Goal: Transaction & Acquisition: Download file/media

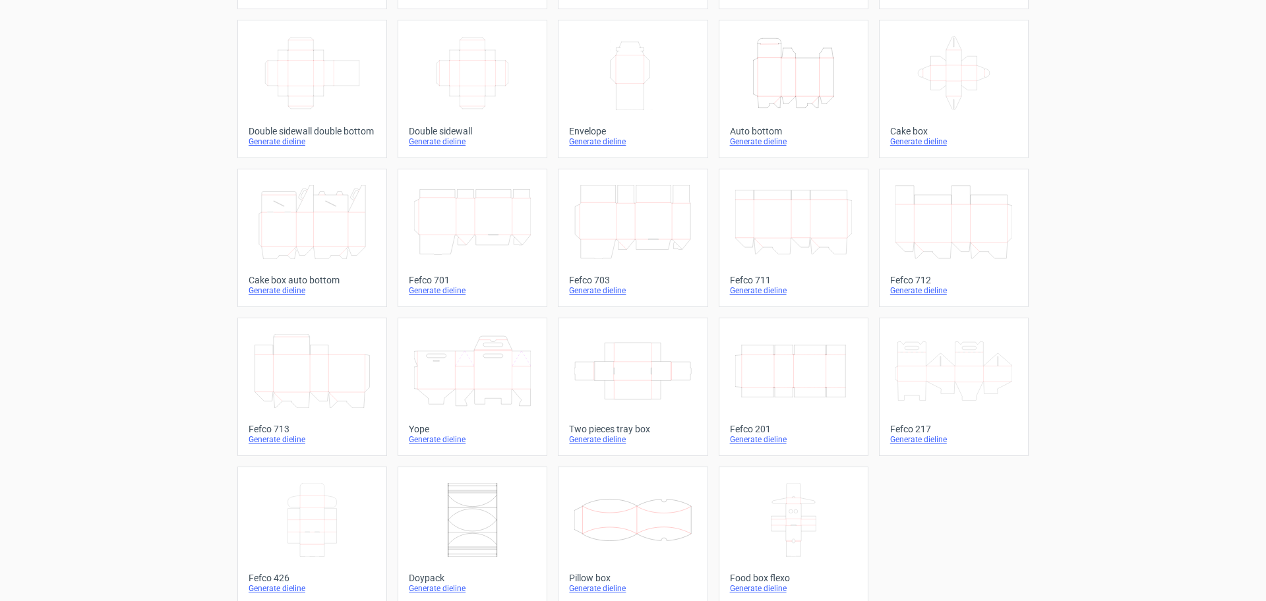
scroll to position [223, 0]
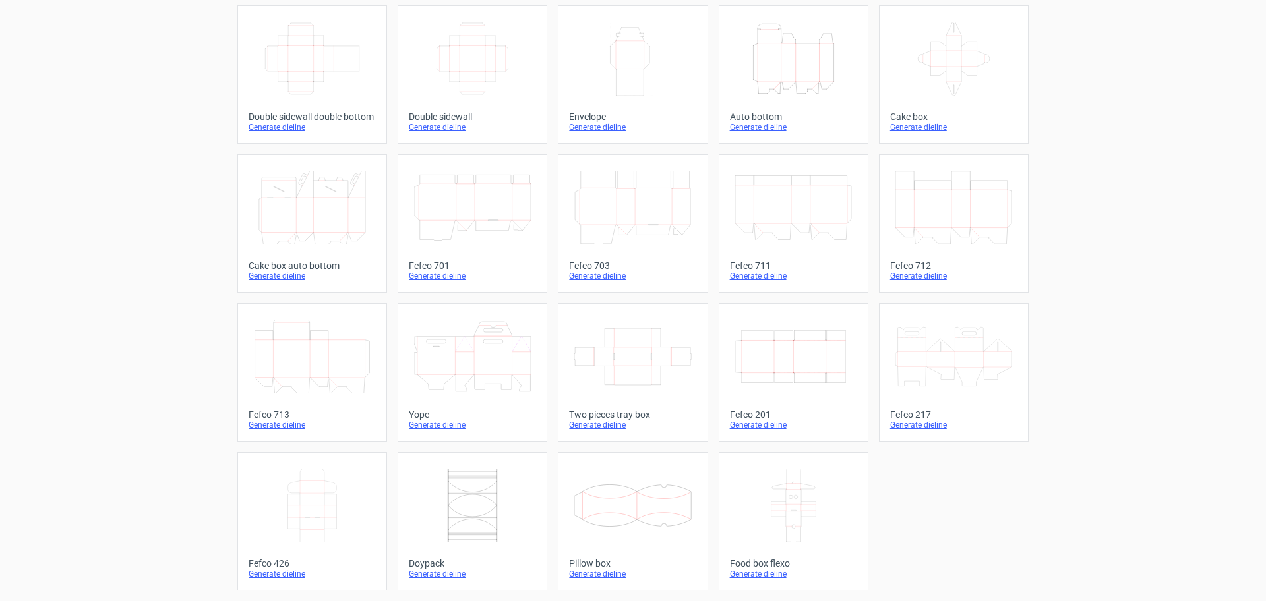
click at [622, 499] on icon at bounding box center [632, 506] width 117 height 74
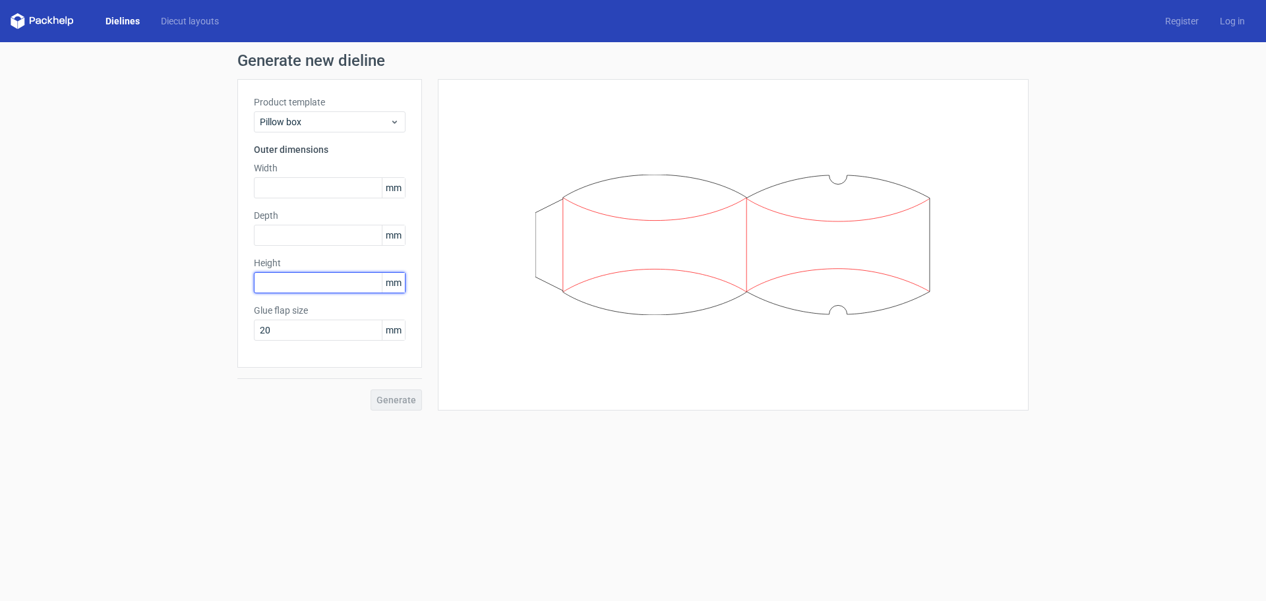
click at [280, 278] on input "text" at bounding box center [330, 282] width 152 height 21
type input "100"
click at [289, 236] on input "text" at bounding box center [330, 235] width 152 height 21
type input "40"
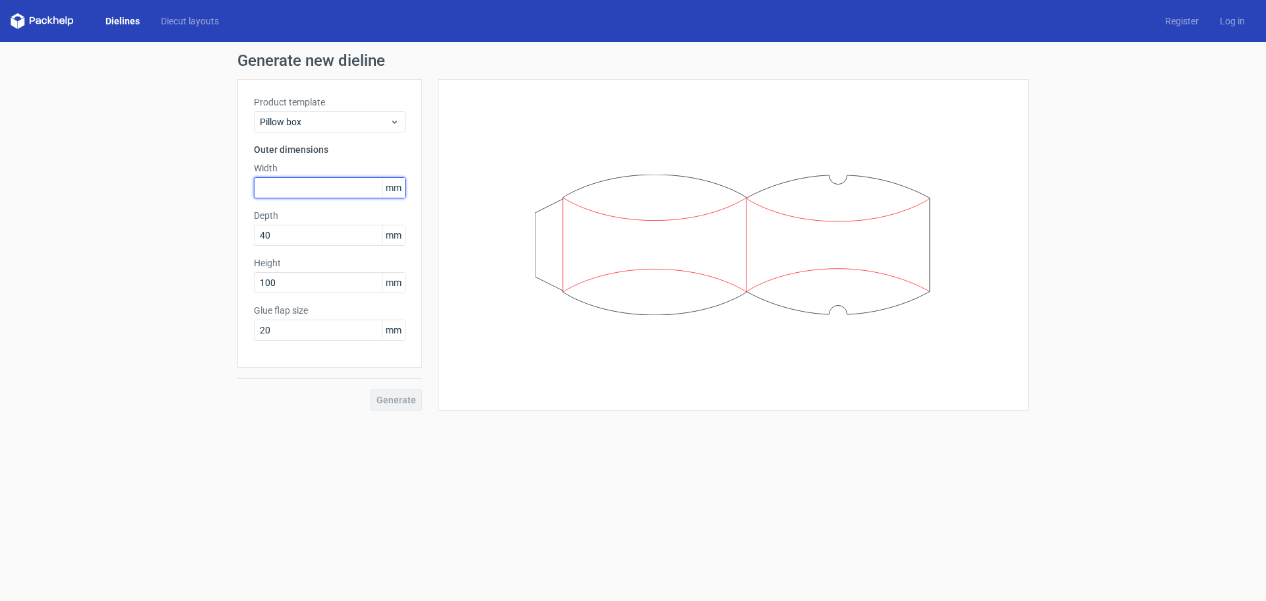
click at [280, 191] on input "text" at bounding box center [330, 187] width 152 height 21
click at [371, 390] on button "Generate" at bounding box center [396, 400] width 51 height 21
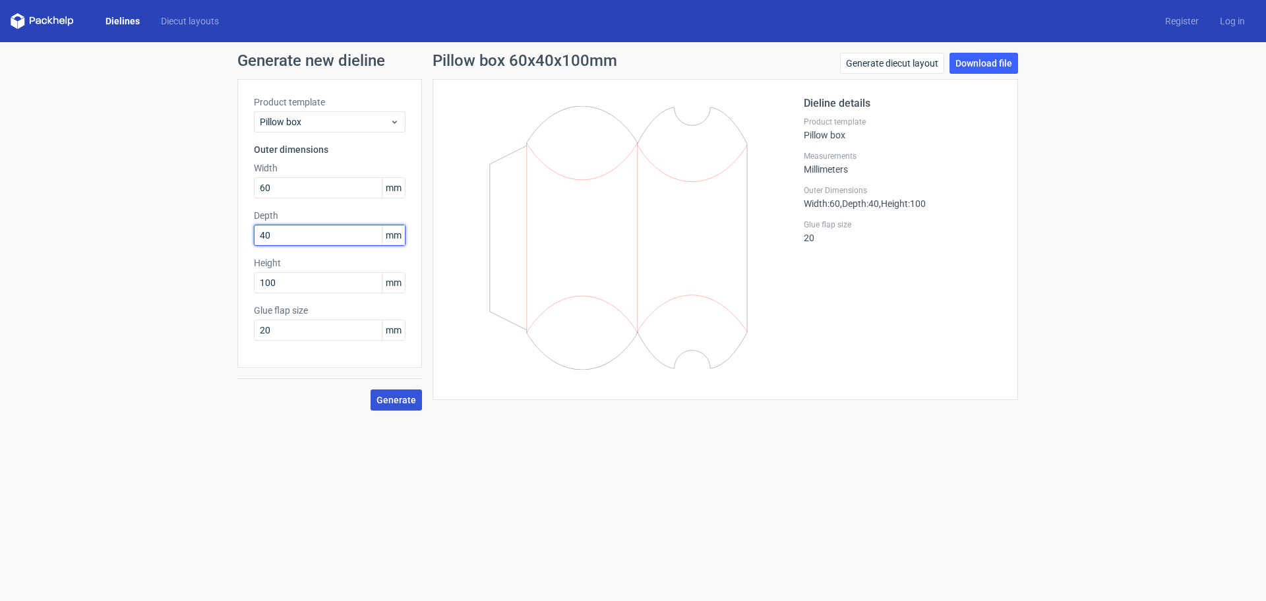
drag, startPoint x: 278, startPoint y: 237, endPoint x: 189, endPoint y: 236, distance: 89.7
click at [191, 237] on div "Generate new dieline Product template Pillow box Outer dimensions Width 60 mm D…" at bounding box center [633, 231] width 1266 height 379
click at [90, 188] on div "Generate new dieline Product template Pillow box Outer dimensions Width 60 mm D…" at bounding box center [633, 231] width 1266 height 379
type input "70"
click at [371, 390] on button "Generate" at bounding box center [396, 400] width 51 height 21
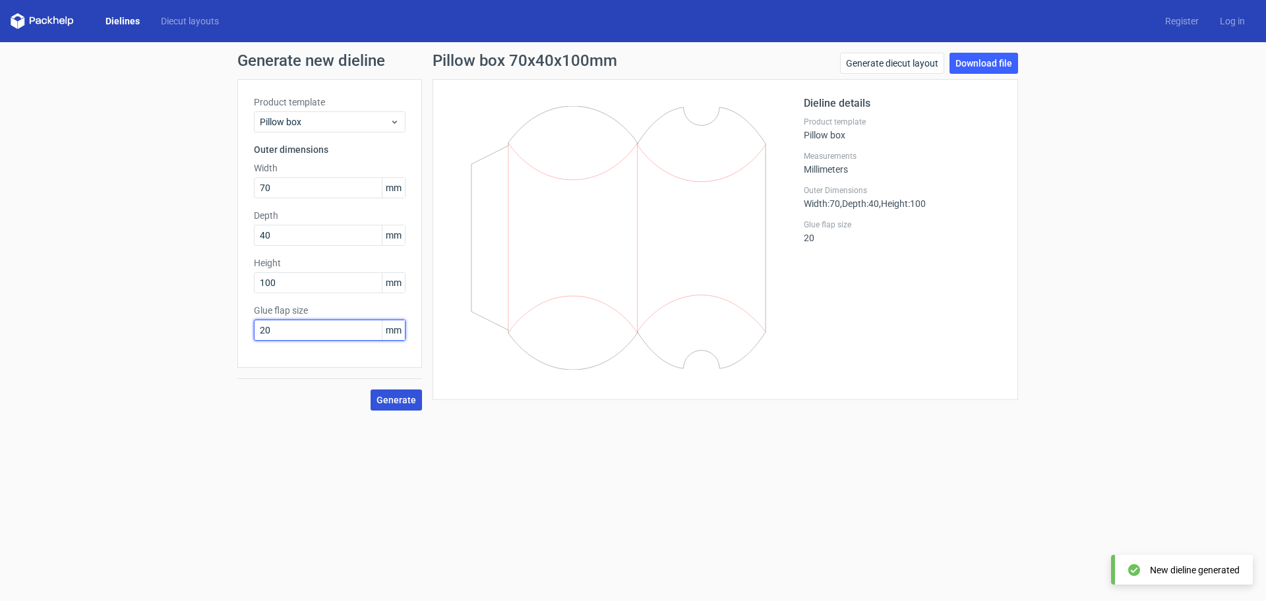
click at [328, 328] on input "20" at bounding box center [330, 330] width 152 height 21
click at [388, 397] on span "Generate" at bounding box center [397, 400] width 40 height 9
drag, startPoint x: 280, startPoint y: 334, endPoint x: 194, endPoint y: 329, distance: 86.5
click at [195, 329] on div "Generate new dieline Product template Pillow box Outer dimensions Width 70 mm D…" at bounding box center [633, 231] width 1266 height 379
type input "15"
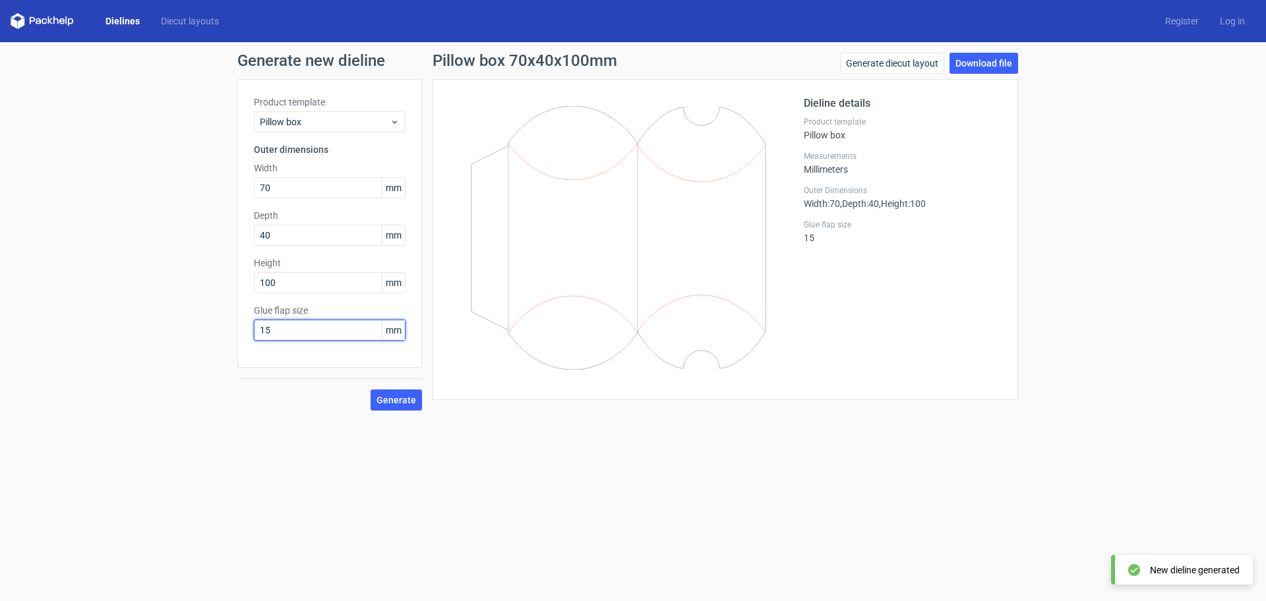
click at [371, 390] on button "Generate" at bounding box center [396, 400] width 51 height 21
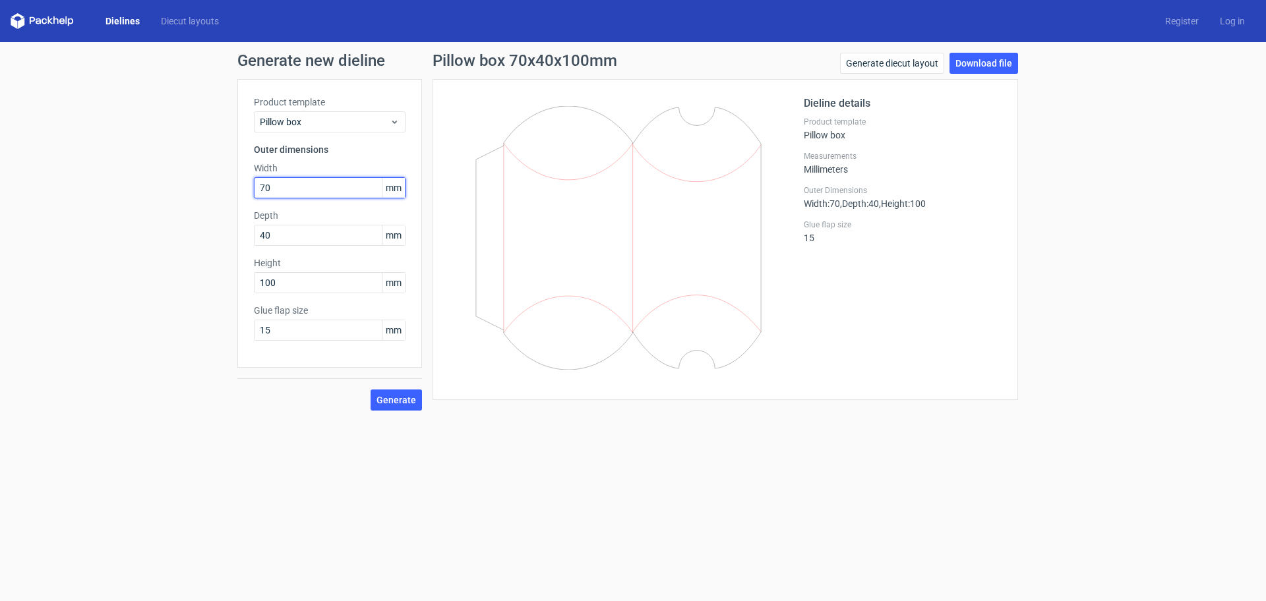
drag, startPoint x: 272, startPoint y: 190, endPoint x: 87, endPoint y: 185, distance: 185.4
click at [97, 188] on div "Generate new dieline Product template Pillow box Outer dimensions Width 70 mm D…" at bounding box center [633, 231] width 1266 height 379
type input "40"
click at [371, 390] on button "Generate" at bounding box center [396, 400] width 51 height 21
drag, startPoint x: 255, startPoint y: 236, endPoint x: 152, endPoint y: 234, distance: 103.5
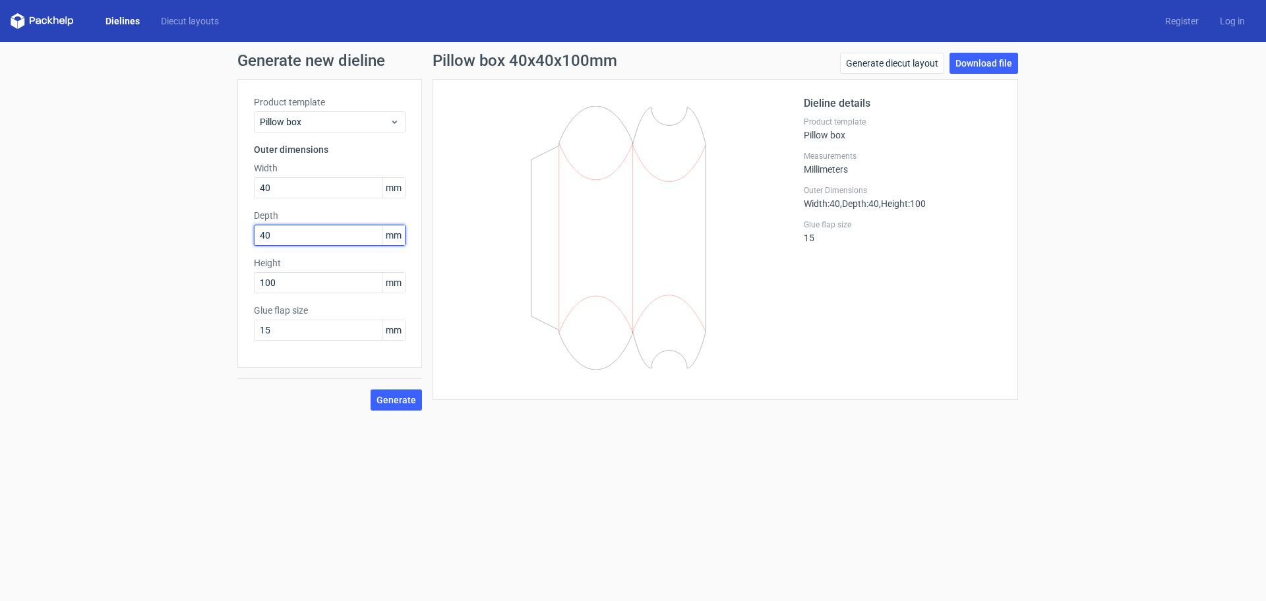
click at [158, 236] on div "Generate new dieline Product template Pillow box Outer dimensions Width 40 mm D…" at bounding box center [633, 231] width 1266 height 379
click at [371, 390] on button "Generate" at bounding box center [396, 400] width 51 height 21
drag, startPoint x: 281, startPoint y: 237, endPoint x: 92, endPoint y: 210, distance: 191.2
click at [94, 210] on div "Generate new dieline Product template Pillow box Outer dimensions Width 40 mm D…" at bounding box center [633, 231] width 1266 height 379
type input "40"
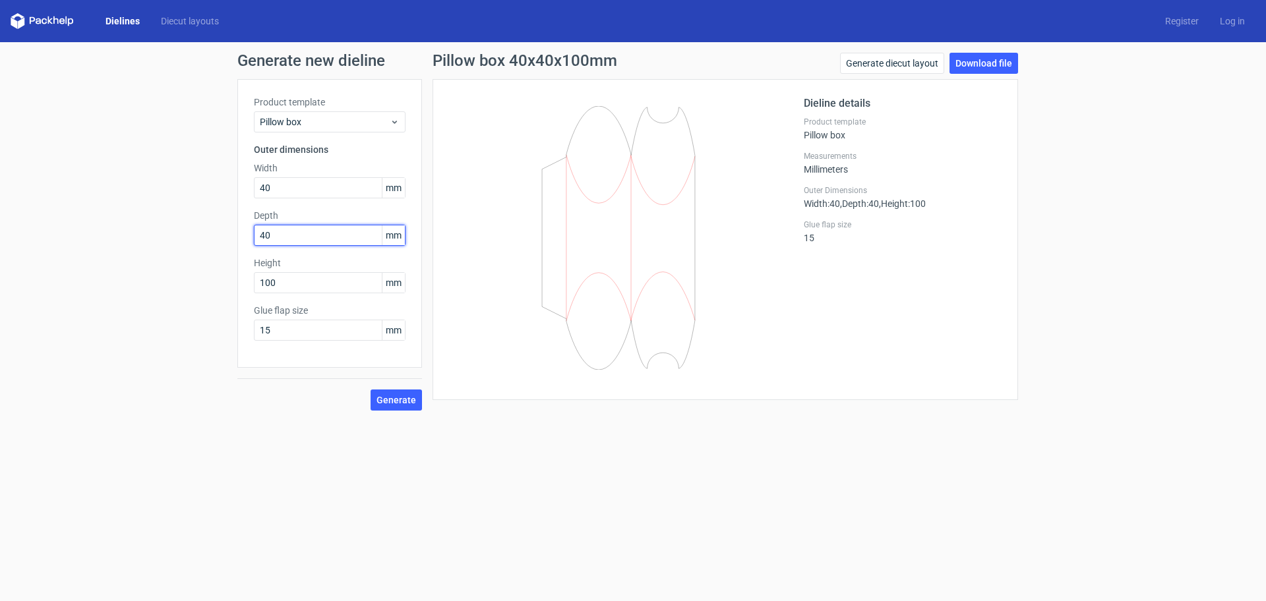
click at [371, 390] on button "Generate" at bounding box center [396, 400] width 51 height 21
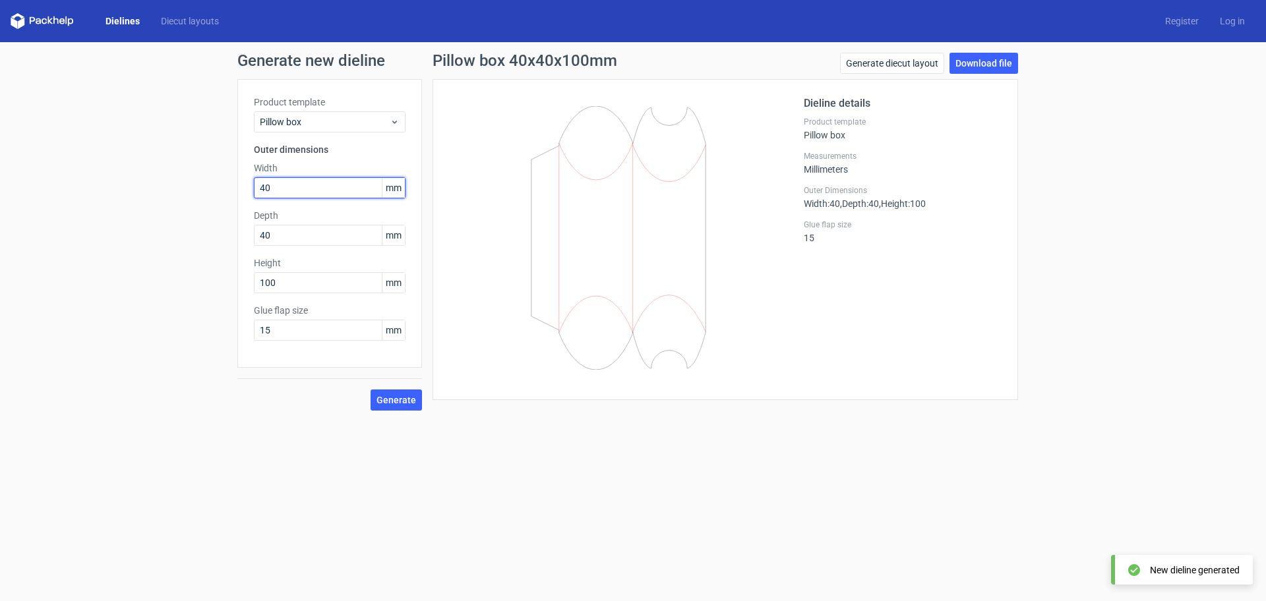
drag, startPoint x: 277, startPoint y: 187, endPoint x: 148, endPoint y: 187, distance: 128.6
click at [151, 187] on div "Generate new dieline Product template Pillow box Outer dimensions Width 40 mm D…" at bounding box center [633, 231] width 1266 height 379
type input "70"
click at [371, 390] on button "Generate" at bounding box center [396, 400] width 51 height 21
click at [387, 400] on span "Generate" at bounding box center [397, 400] width 40 height 9
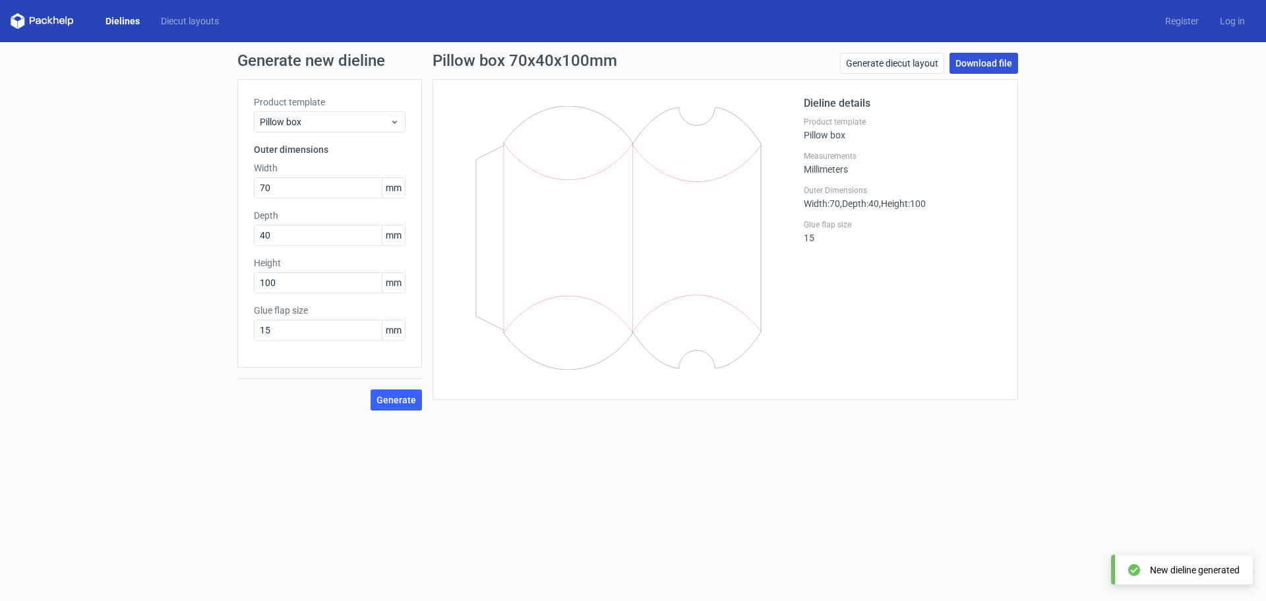
click at [969, 59] on link "Download file" at bounding box center [984, 63] width 69 height 21
drag, startPoint x: 286, startPoint y: 281, endPoint x: 145, endPoint y: 282, distance: 141.1
click at [145, 282] on div "Generate new dieline Product template Pillow box Outer dimensions Width 70 mm D…" at bounding box center [633, 231] width 1266 height 379
type input "140"
click at [371, 390] on button "Generate" at bounding box center [396, 400] width 51 height 21
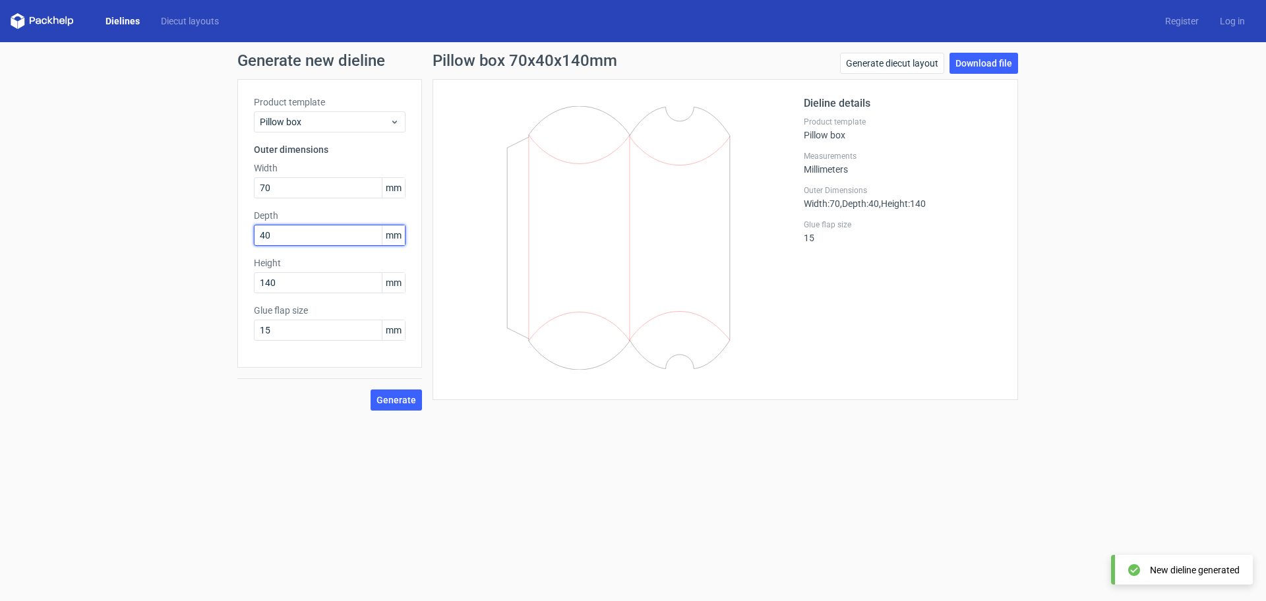
drag, startPoint x: 272, startPoint y: 236, endPoint x: 101, endPoint y: 233, distance: 171.5
click at [109, 235] on div "Generate new dieline Product template Pillow box Outer dimensions Width 70 mm D…" at bounding box center [633, 231] width 1266 height 379
type input "30"
click at [371, 390] on button "Generate" at bounding box center [396, 400] width 51 height 21
click at [387, 405] on span "Generate" at bounding box center [397, 400] width 40 height 9
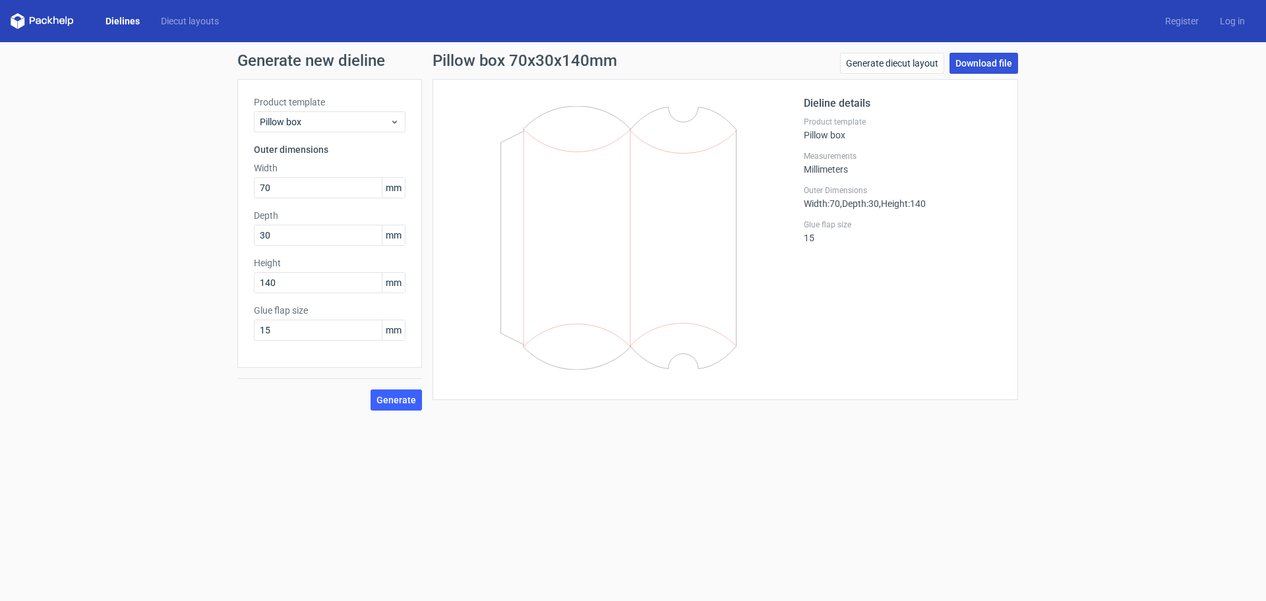
click at [969, 63] on link "Download file" at bounding box center [984, 63] width 69 height 21
drag, startPoint x: 280, startPoint y: 280, endPoint x: 140, endPoint y: 282, distance: 139.8
click at [148, 286] on div "Generate new dieline Product template Pillow box Outer dimensions Width 70 mm D…" at bounding box center [633, 231] width 1266 height 379
click at [371, 390] on button "Generate" at bounding box center [396, 400] width 51 height 21
click at [400, 400] on span "Generate" at bounding box center [397, 400] width 40 height 9
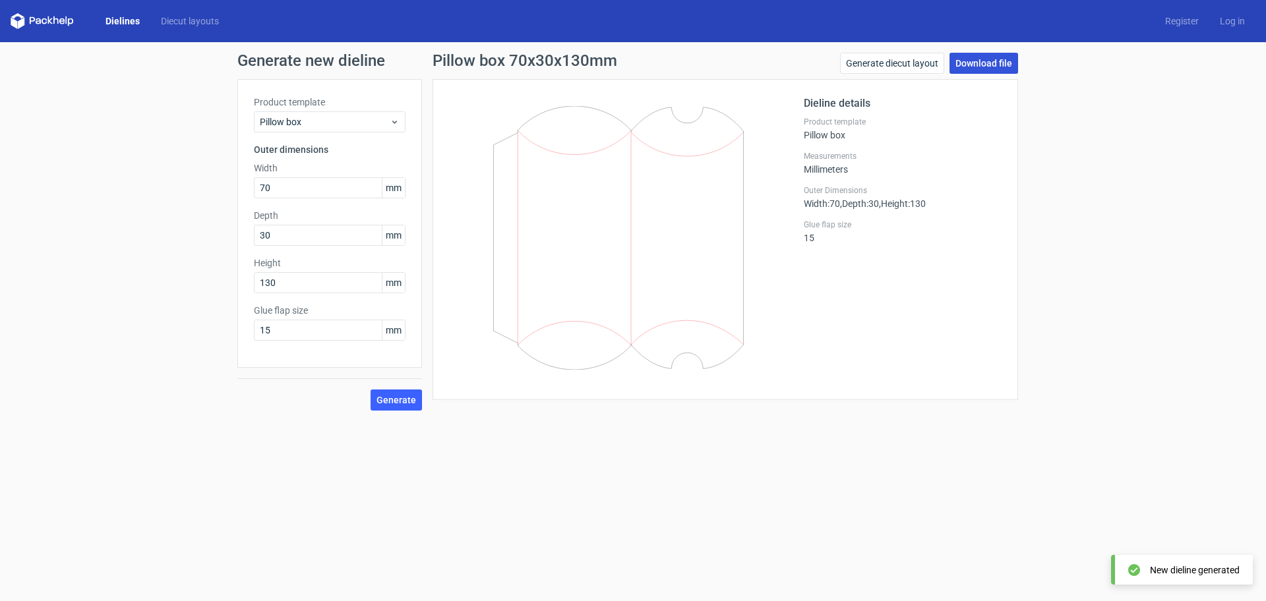
click at [979, 64] on link "Download file" at bounding box center [984, 63] width 69 height 21
drag, startPoint x: 284, startPoint y: 284, endPoint x: 199, endPoint y: 276, distance: 84.8
click at [204, 280] on div "Generate new dieline Product template Pillow box Outer dimensions Width 70 mm D…" at bounding box center [633, 231] width 1266 height 379
click at [371, 390] on button "Generate" at bounding box center [396, 400] width 51 height 21
click at [391, 404] on span "Generate" at bounding box center [397, 400] width 40 height 9
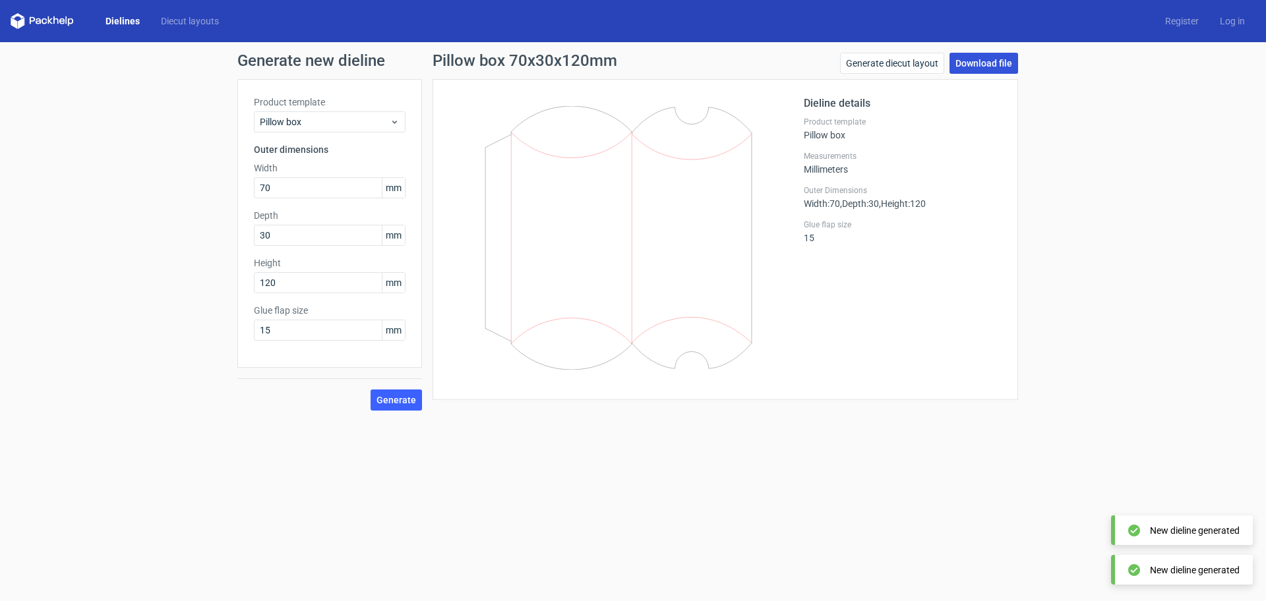
click at [978, 65] on link "Download file" at bounding box center [984, 63] width 69 height 21
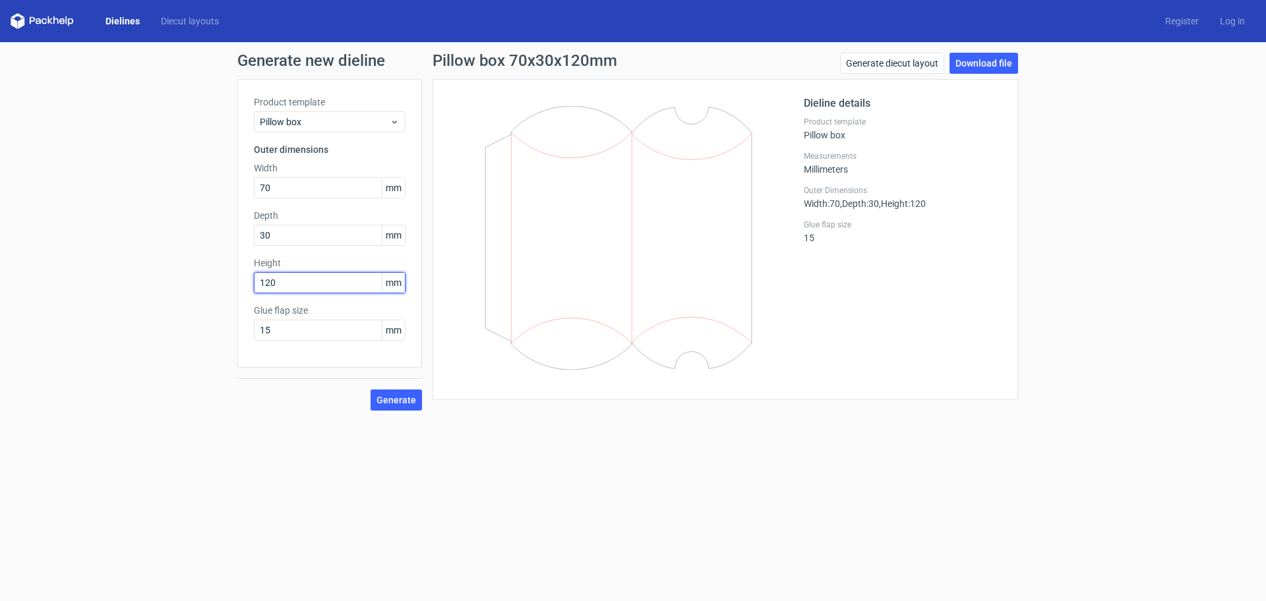
drag, startPoint x: 284, startPoint y: 278, endPoint x: 187, endPoint y: 278, distance: 96.9
click at [190, 280] on div "Generate new dieline Product template Pillow box Outer dimensions Width 70 mm D…" at bounding box center [633, 231] width 1266 height 379
type input "110"
click at [371, 390] on button "Generate" at bounding box center [396, 400] width 51 height 21
click at [400, 402] on span "Generate" at bounding box center [397, 400] width 40 height 9
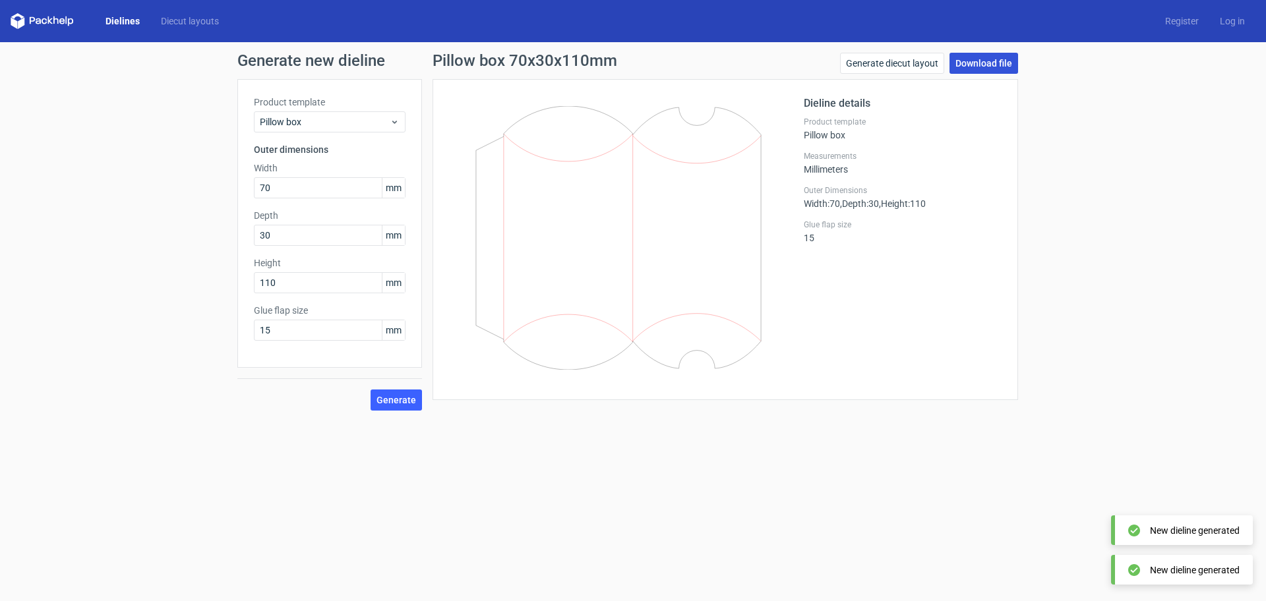
click at [974, 60] on link "Download file" at bounding box center [984, 63] width 69 height 21
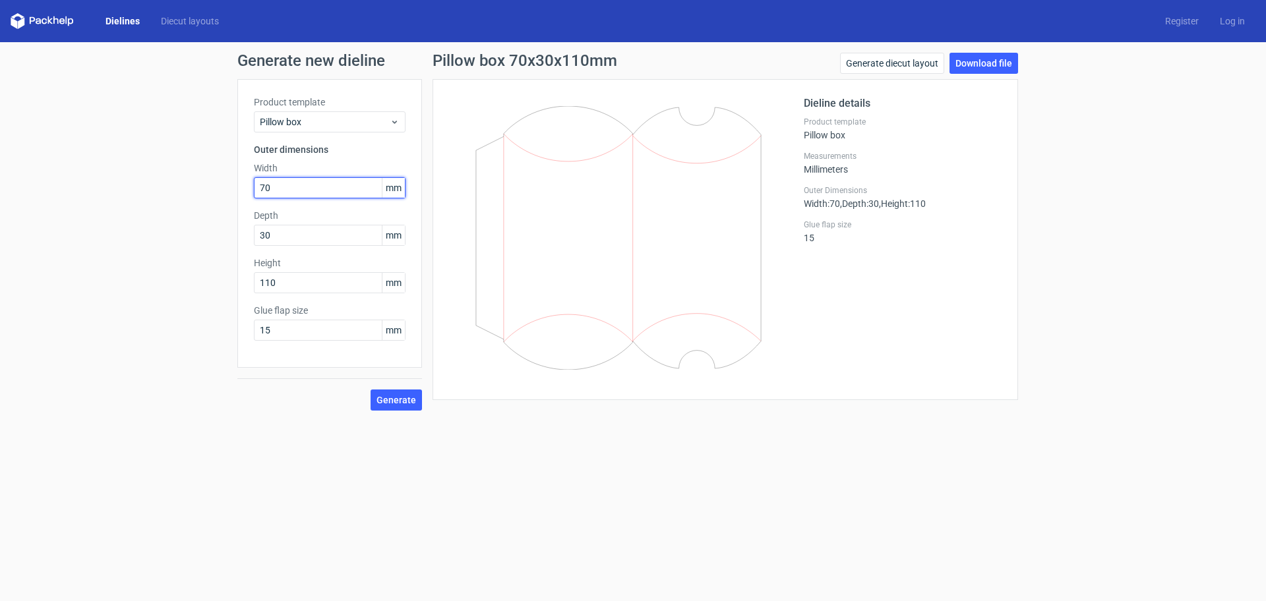
drag, startPoint x: 276, startPoint y: 190, endPoint x: 206, endPoint y: 191, distance: 70.6
click at [213, 189] on div "Generate new dieline Product template Pillow box Outer dimensions Width 70 mm D…" at bounding box center [633, 231] width 1266 height 379
click at [371, 390] on button "Generate" at bounding box center [396, 400] width 51 height 21
click at [386, 402] on span "Generate" at bounding box center [397, 400] width 40 height 9
click at [983, 51] on div "Generate new dieline Product template Pillow box Outer dimensions Width 60 mm D…" at bounding box center [633, 231] width 1266 height 379
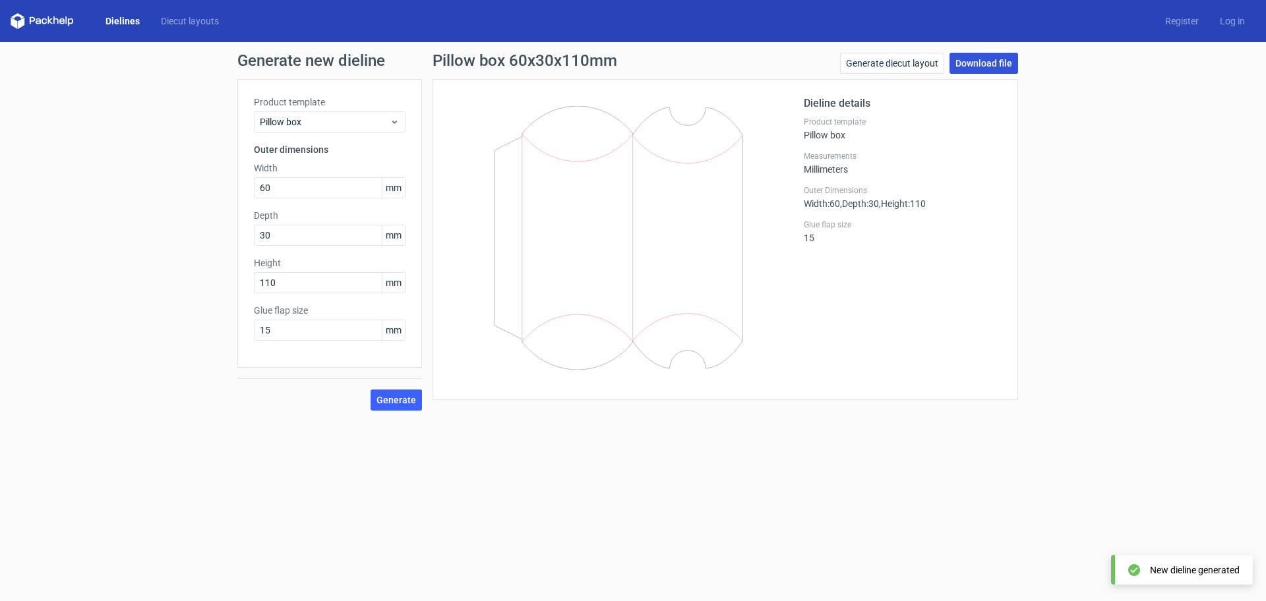
click at [981, 59] on link "Download file" at bounding box center [984, 63] width 69 height 21
drag, startPoint x: 284, startPoint y: 189, endPoint x: 113, endPoint y: 208, distance: 172.6
click at [123, 207] on div "Generate new dieline Product template Pillow box Outer dimensions Width 60 mm D…" at bounding box center [633, 231] width 1266 height 379
type input "70"
click at [371, 390] on button "Generate" at bounding box center [396, 400] width 51 height 21
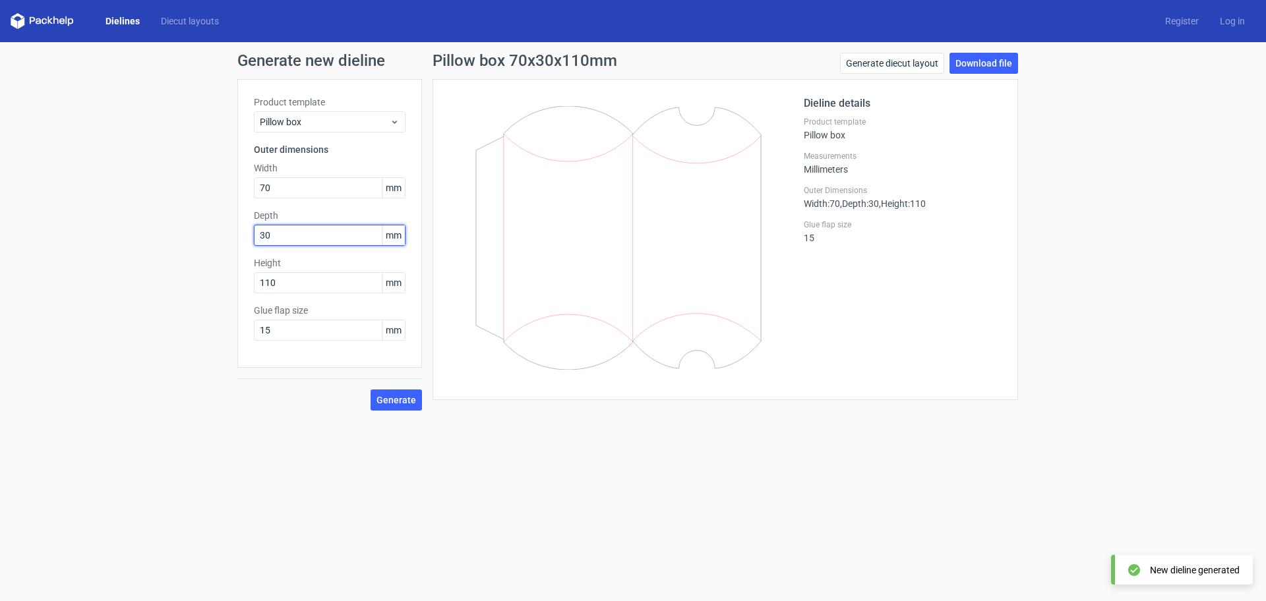
drag, startPoint x: 276, startPoint y: 235, endPoint x: 192, endPoint y: 235, distance: 84.4
click at [194, 235] on div "Generate new dieline Product template Pillow box Outer dimensions Width 70 mm D…" at bounding box center [633, 231] width 1266 height 379
click at [371, 390] on button "Generate" at bounding box center [396, 400] width 51 height 21
drag, startPoint x: 276, startPoint y: 239, endPoint x: 185, endPoint y: 239, distance: 91.0
click at [186, 239] on div "Generate new dieline Product template Pillow box Outer dimensions Width 70 mm D…" at bounding box center [633, 231] width 1266 height 379
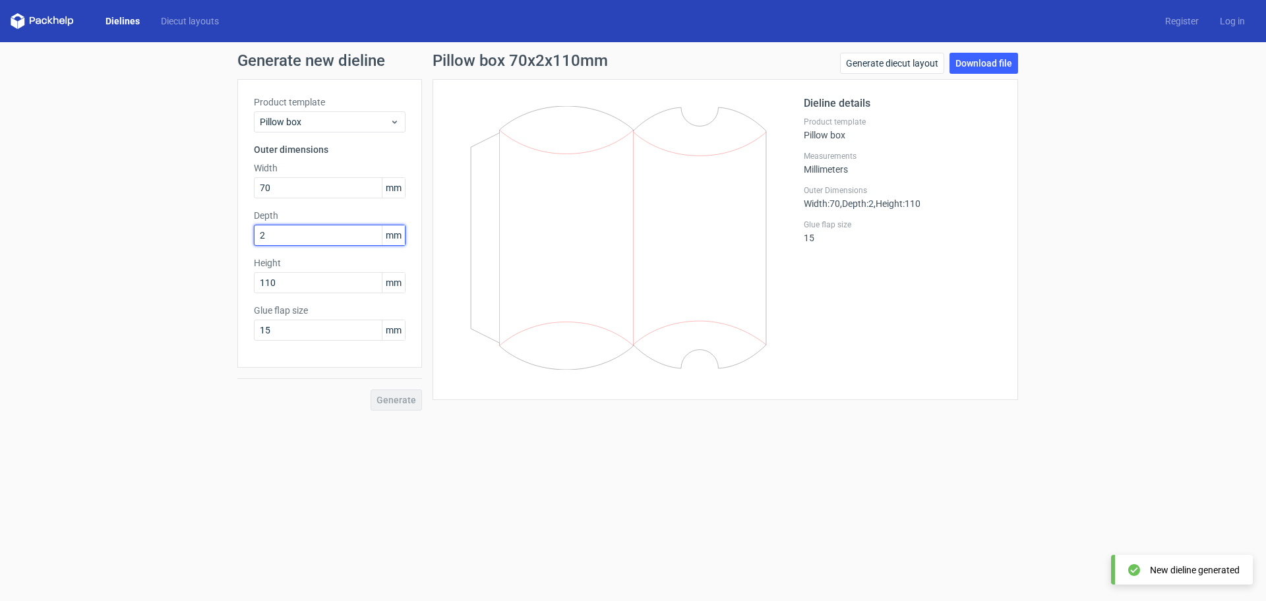
type input "25"
click at [371, 390] on button "Generate" at bounding box center [396, 400] width 51 height 21
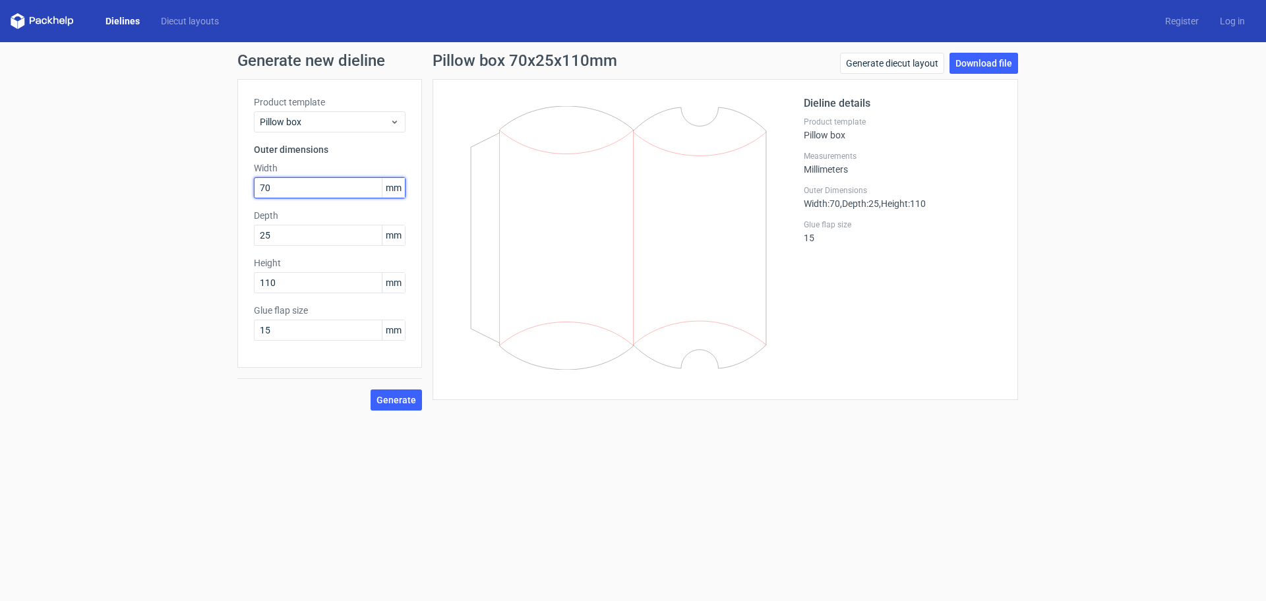
drag, startPoint x: 275, startPoint y: 189, endPoint x: 133, endPoint y: 181, distance: 142.6
click at [144, 183] on div "Generate new dieline Product template Pillow box Outer dimensions Width 70 mm D…" at bounding box center [633, 231] width 1266 height 379
type input "55"
click at [371, 390] on button "Generate" at bounding box center [396, 400] width 51 height 21
click at [392, 406] on button "Generate" at bounding box center [396, 400] width 51 height 21
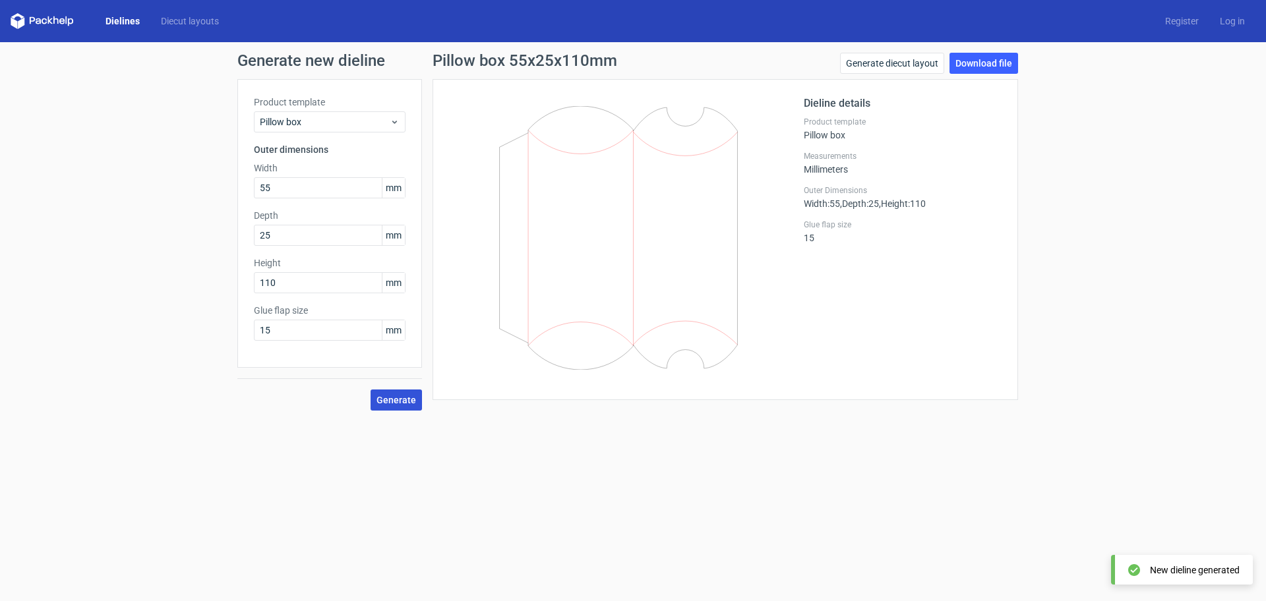
click at [405, 402] on span "Generate" at bounding box center [397, 400] width 40 height 9
click at [968, 58] on link "Download file" at bounding box center [984, 63] width 69 height 21
